Goal: Task Accomplishment & Management: Complete application form

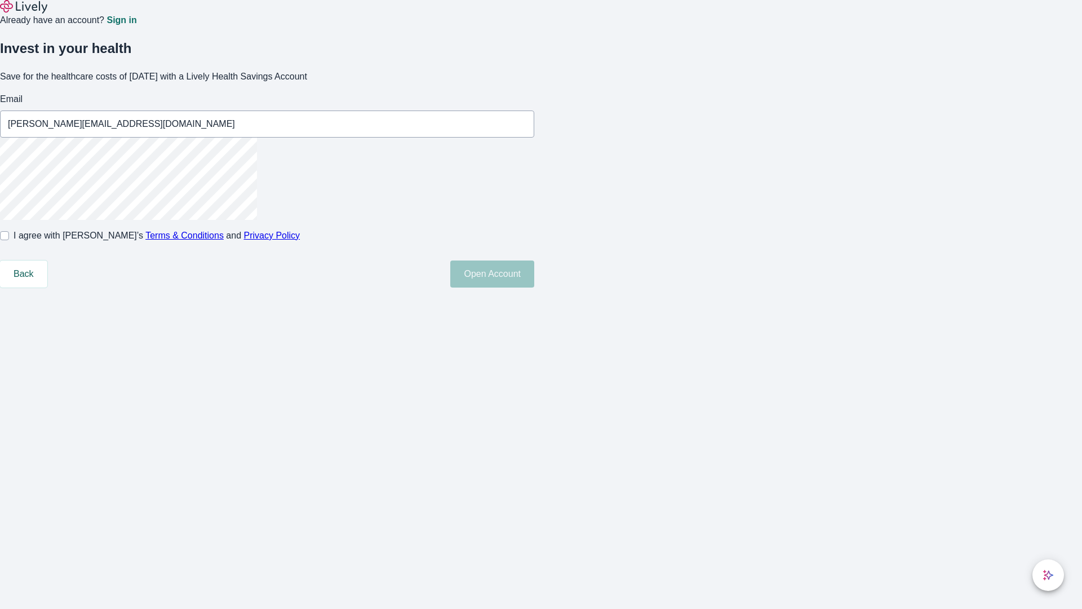
click at [9, 240] on input "I agree with Lively’s Terms & Conditions and Privacy Policy" at bounding box center [4, 235] width 9 height 9
checkbox input "true"
click at [534, 287] on button "Open Account" at bounding box center [492, 273] width 84 height 27
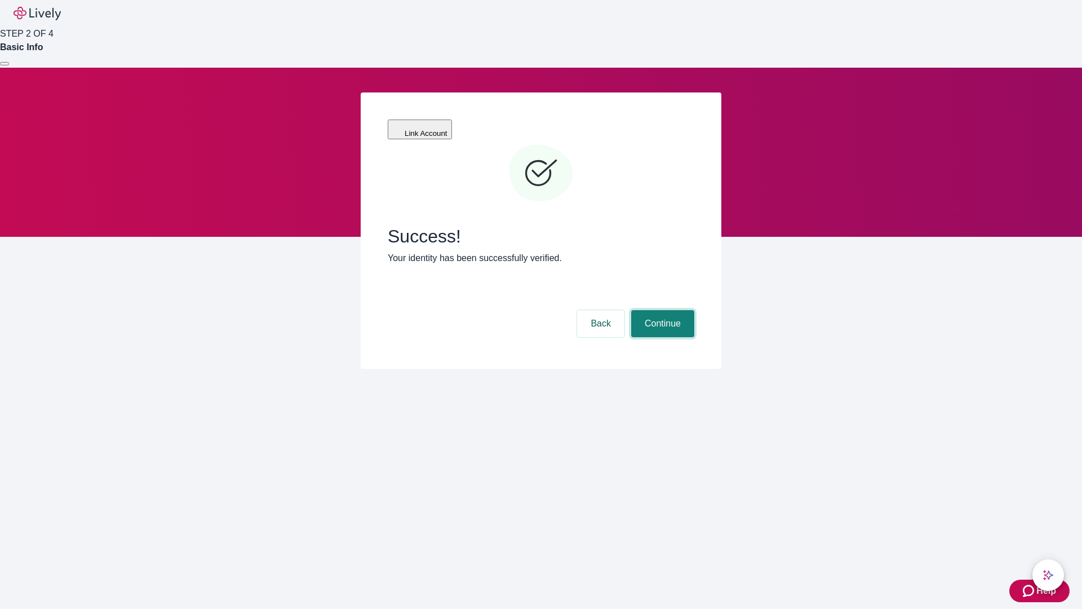
click at [661, 310] on button "Continue" at bounding box center [662, 323] width 63 height 27
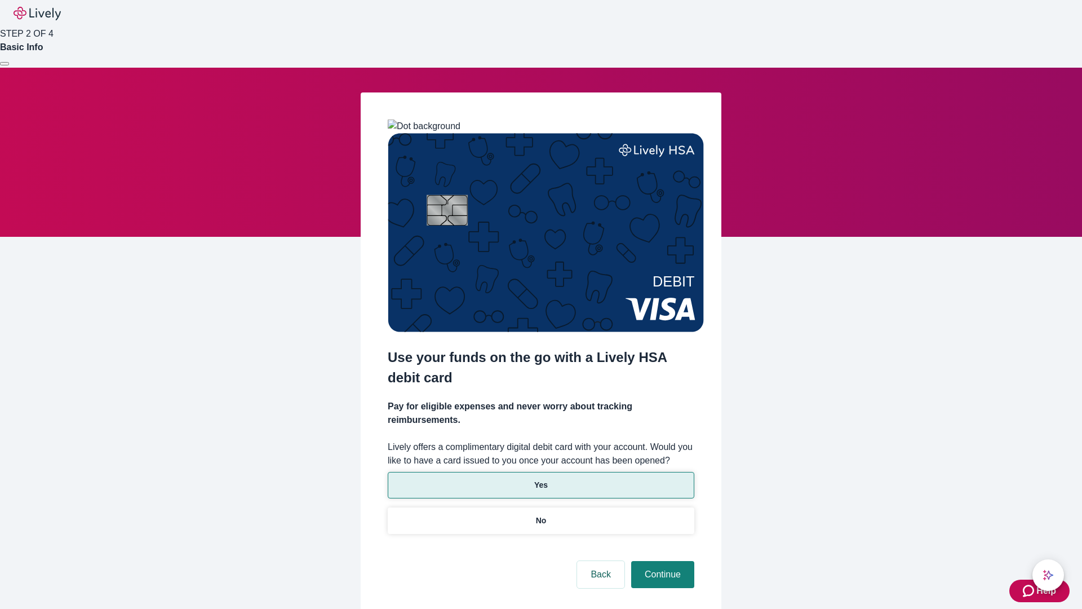
click at [540, 479] on p "Yes" at bounding box center [541, 485] width 14 height 12
click at [661, 561] on button "Continue" at bounding box center [662, 574] width 63 height 27
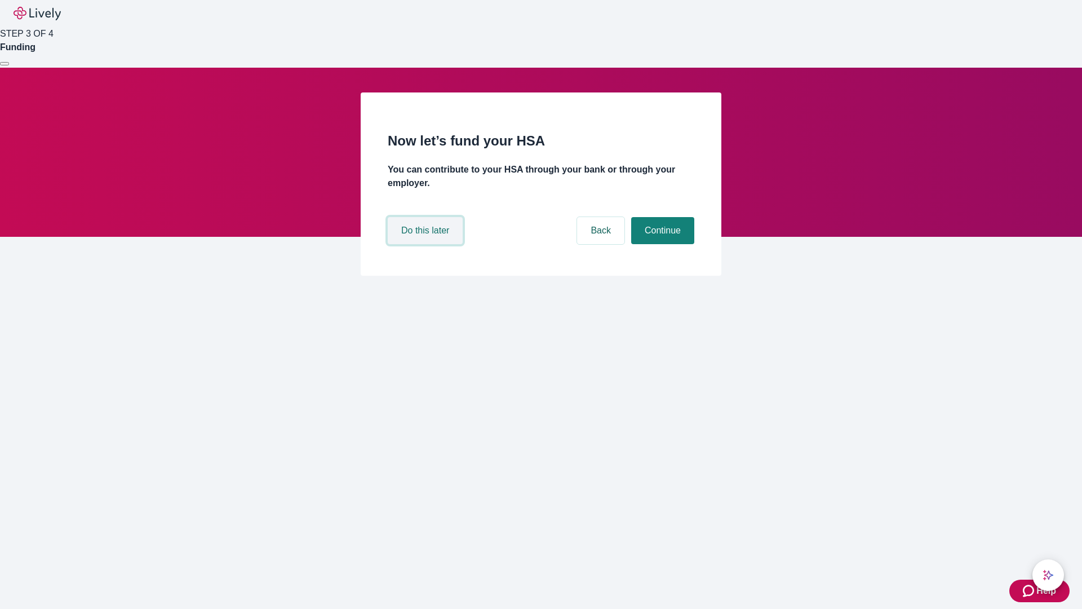
click at [427, 244] on button "Do this later" at bounding box center [425, 230] width 75 height 27
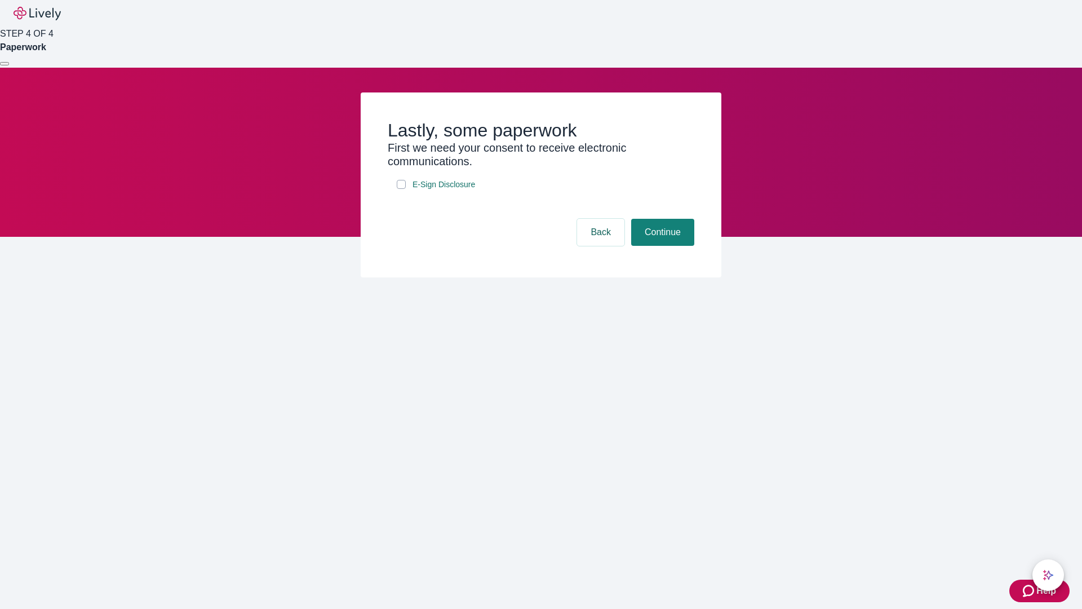
click at [401, 189] on input "E-Sign Disclosure" at bounding box center [401, 184] width 9 height 9
checkbox input "true"
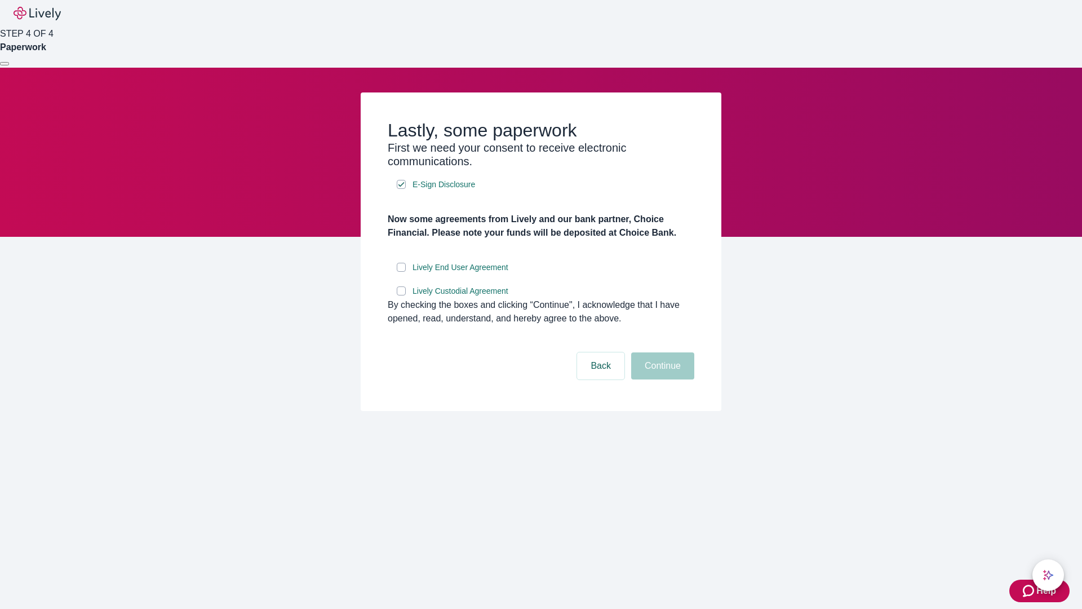
click at [401, 272] on input "Lively End User Agreement" at bounding box center [401, 267] width 9 height 9
checkbox input "true"
click at [401, 295] on input "Lively Custodial Agreement" at bounding box center [401, 290] width 9 height 9
checkbox input "true"
click at [661, 379] on button "Continue" at bounding box center [662, 365] width 63 height 27
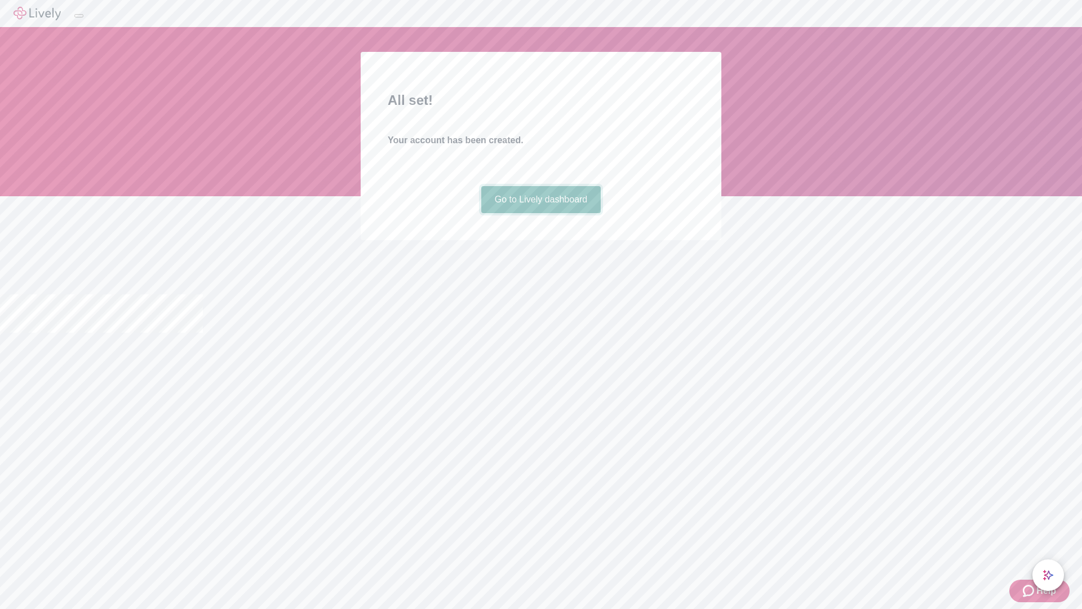
click at [540, 213] on link "Go to Lively dashboard" at bounding box center [541, 199] width 120 height 27
